Goal: Transaction & Acquisition: Purchase product/service

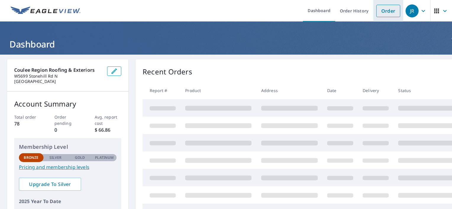
click at [389, 9] on link "Order" at bounding box center [388, 11] width 24 height 12
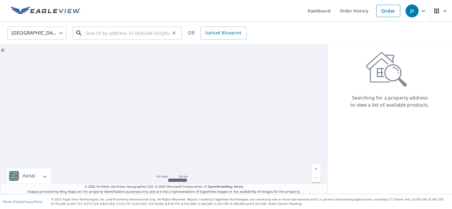
click at [120, 33] on input "text" at bounding box center [128, 33] width 84 height 17
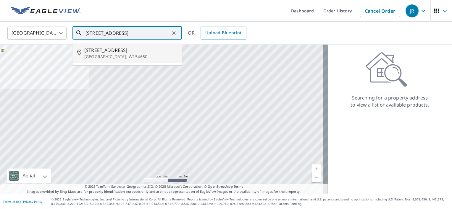
click at [106, 52] on span "[STREET_ADDRESS]" at bounding box center [130, 50] width 93 height 7
type input "[STREET_ADDRESS]"
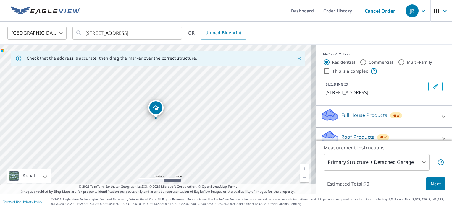
click at [300, 170] on link "Current Level 17, Zoom In" at bounding box center [304, 169] width 9 height 9
click at [300, 170] on link "Current Level 17.61902433679479, Zoom In" at bounding box center [304, 169] width 9 height 9
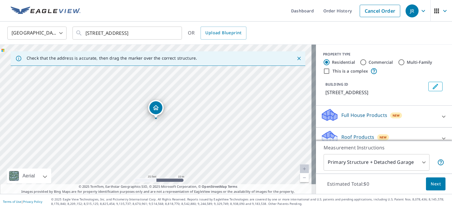
click at [300, 179] on link "Current Level 20, Zoom Out" at bounding box center [304, 178] width 9 height 9
drag, startPoint x: 187, startPoint y: 130, endPoint x: 186, endPoint y: 109, distance: 20.8
click at [186, 109] on div "[STREET_ADDRESS]" at bounding box center [158, 120] width 316 height 150
drag, startPoint x: 156, startPoint y: 88, endPoint x: 161, endPoint y: 102, distance: 15.3
click at [418, 162] on body "[PERSON_NAME] Dashboard Order History Cancel Order JR United States US ​ [STREE…" at bounding box center [226, 104] width 452 height 209
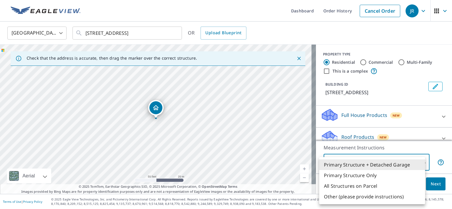
click at [361, 177] on li "Primary Structure Only" at bounding box center [372, 175] width 106 height 11
type input "2"
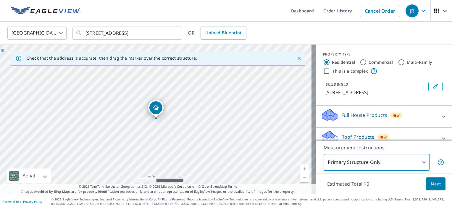
click at [440, 136] on icon at bounding box center [443, 138] width 7 height 7
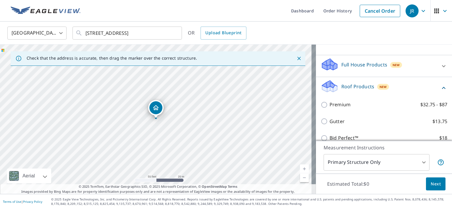
scroll to position [59, 0]
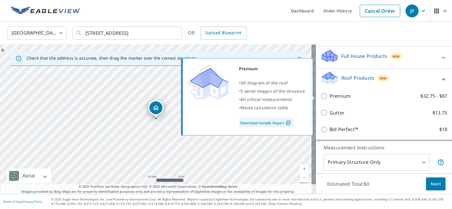
click at [321, 95] on input "Premium $32.75 - $87" at bounding box center [325, 96] width 9 height 7
checkbox input "true"
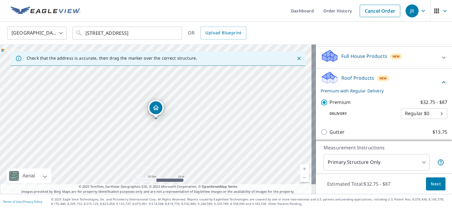
click at [431, 185] on span "Next" at bounding box center [436, 184] width 10 height 7
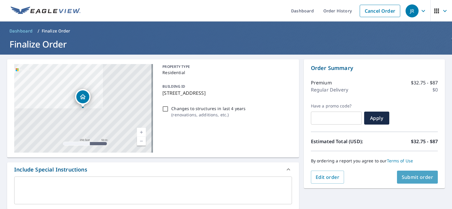
click at [416, 178] on span "Submit order" at bounding box center [418, 177] width 32 height 7
